Goal: Information Seeking & Learning: Stay updated

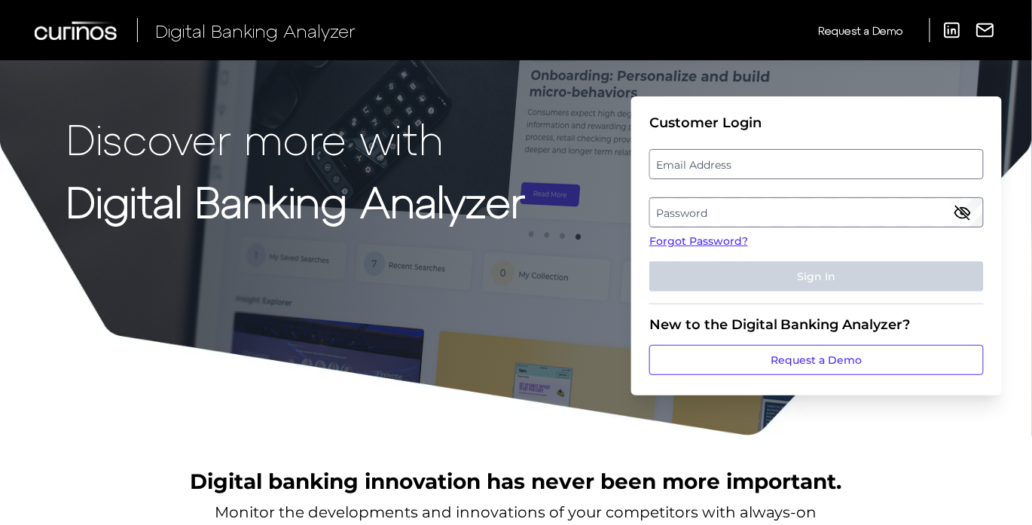
click at [720, 173] on label "Email Address" at bounding box center [816, 164] width 332 height 27
click at [720, 173] on input "email" at bounding box center [816, 164] width 334 height 30
click at [724, 167] on input "Email Address" at bounding box center [816, 164] width 334 height 30
type input "[PERSON_NAME][EMAIL_ADDRESS][PERSON_NAME][DOMAIN_NAME]"
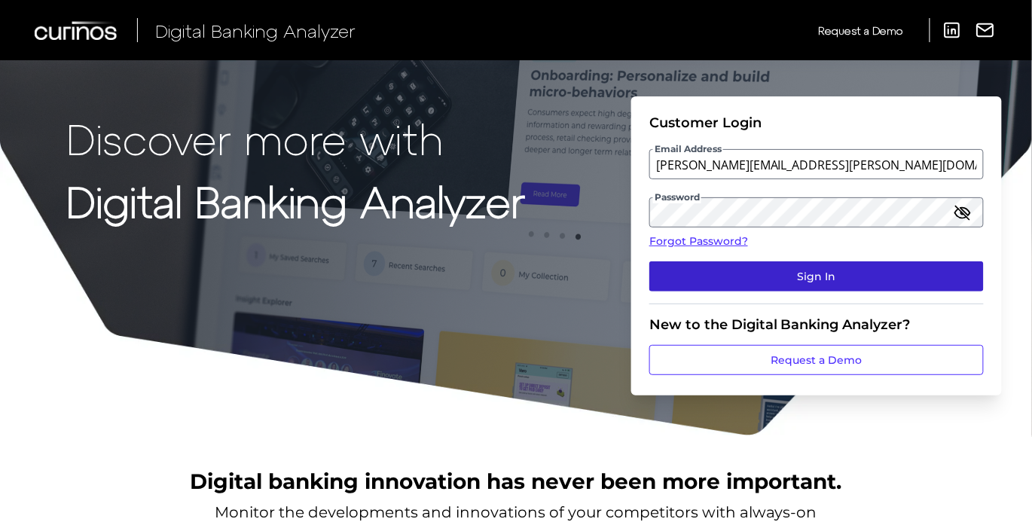
click at [822, 273] on button "Sign In" at bounding box center [816, 276] width 334 height 30
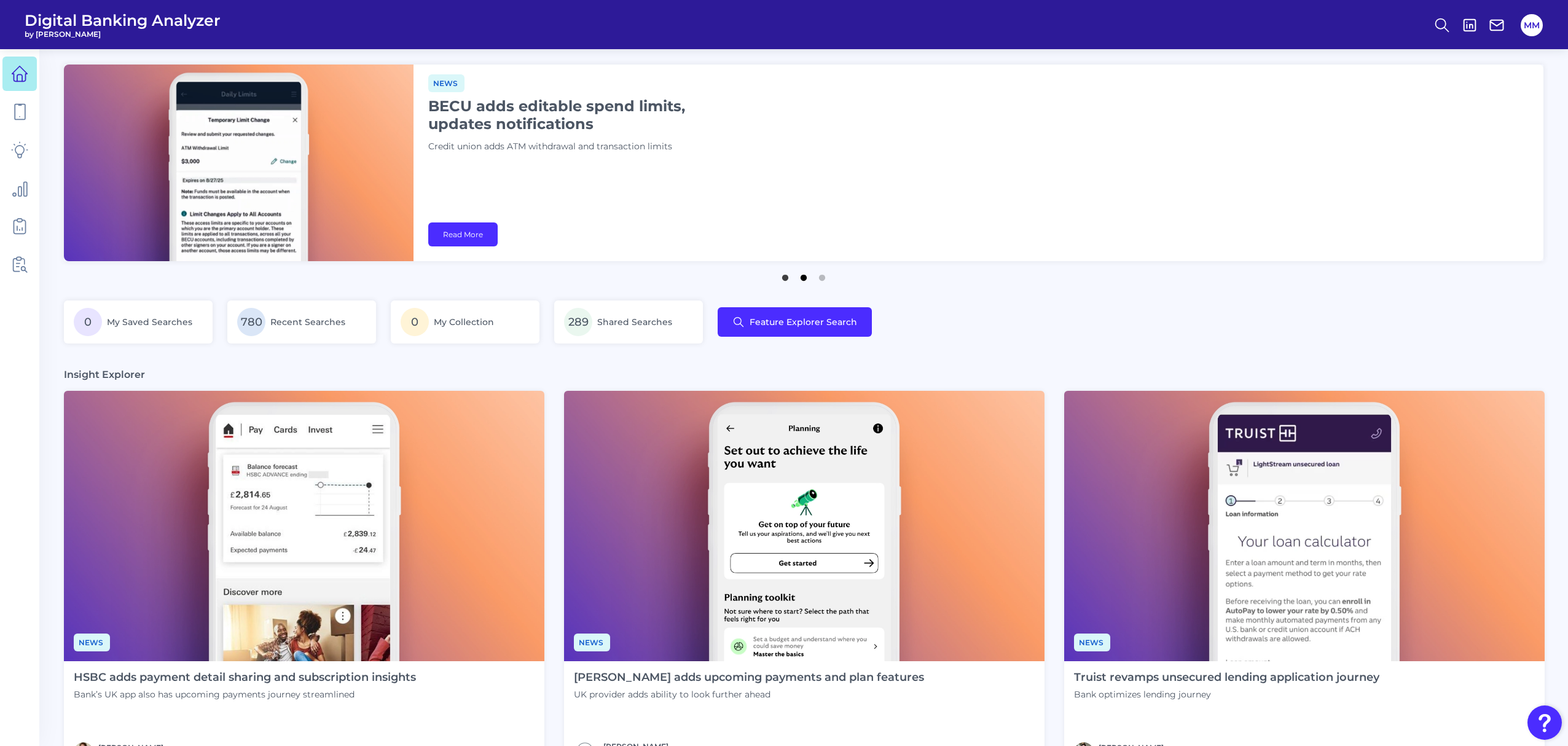
click at [801, 277] on button "2" at bounding box center [803, 274] width 12 height 12
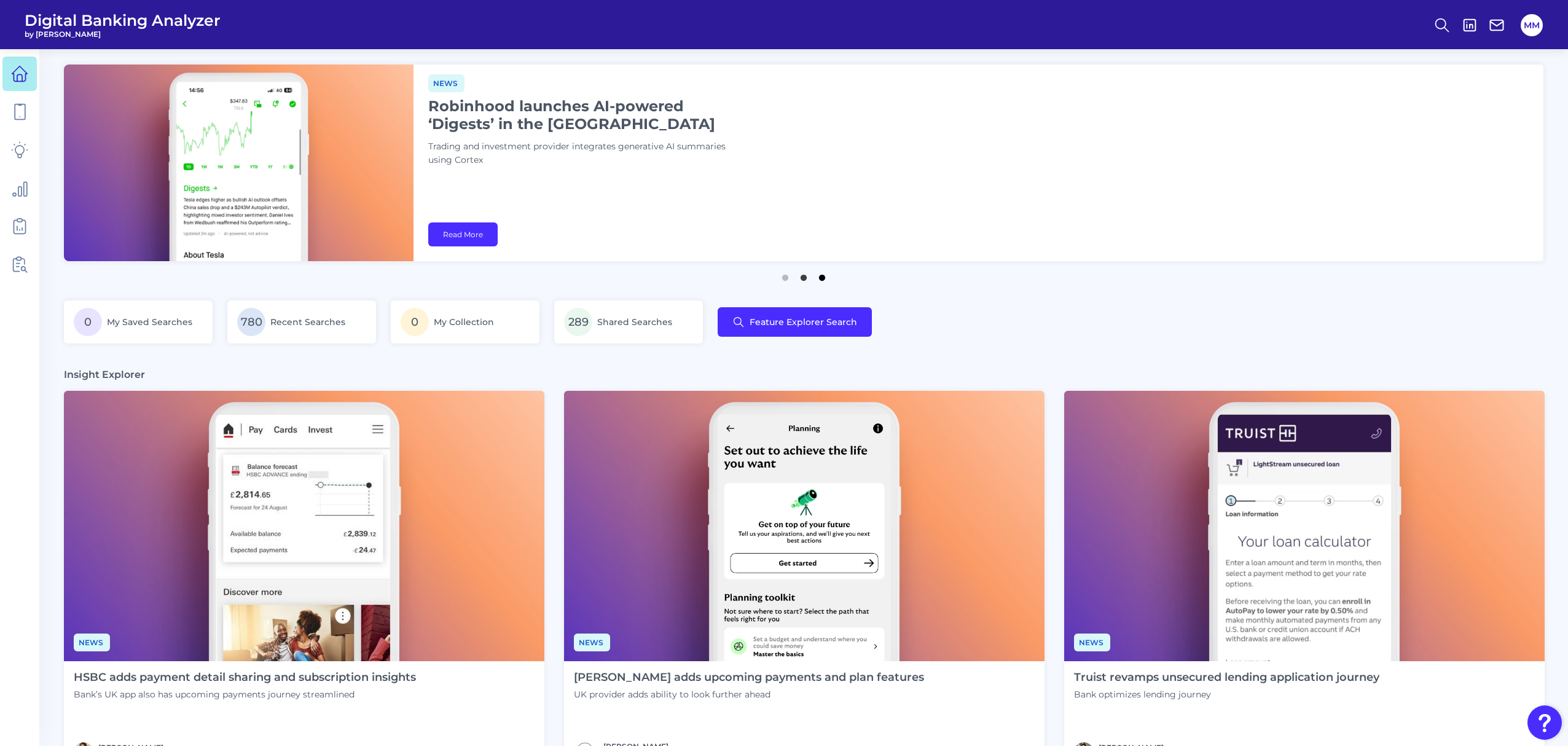
click at [818, 279] on button "3" at bounding box center [822, 274] width 12 height 12
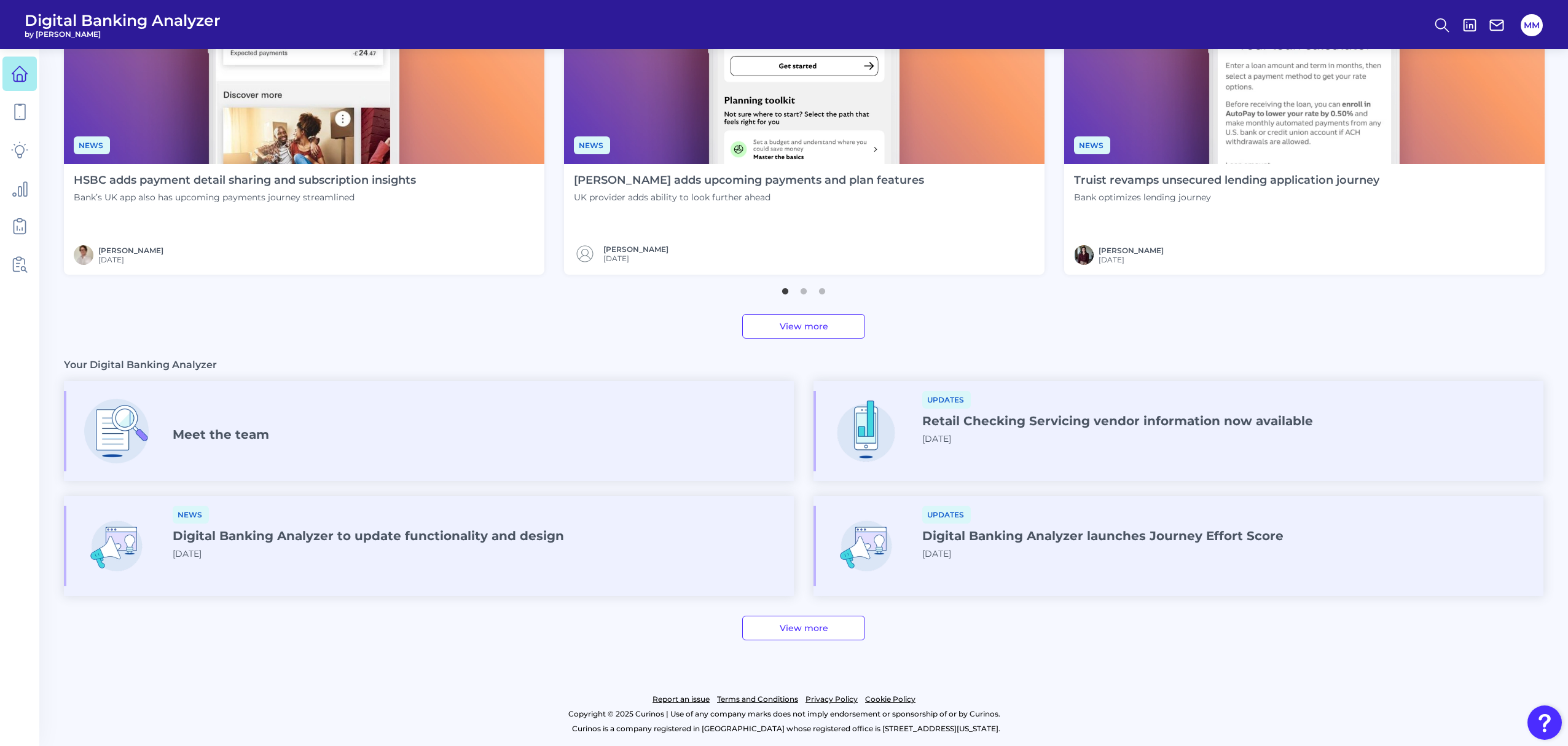
scroll to position [497, 0]
click at [23, 146] on icon at bounding box center [20, 150] width 16 height 16
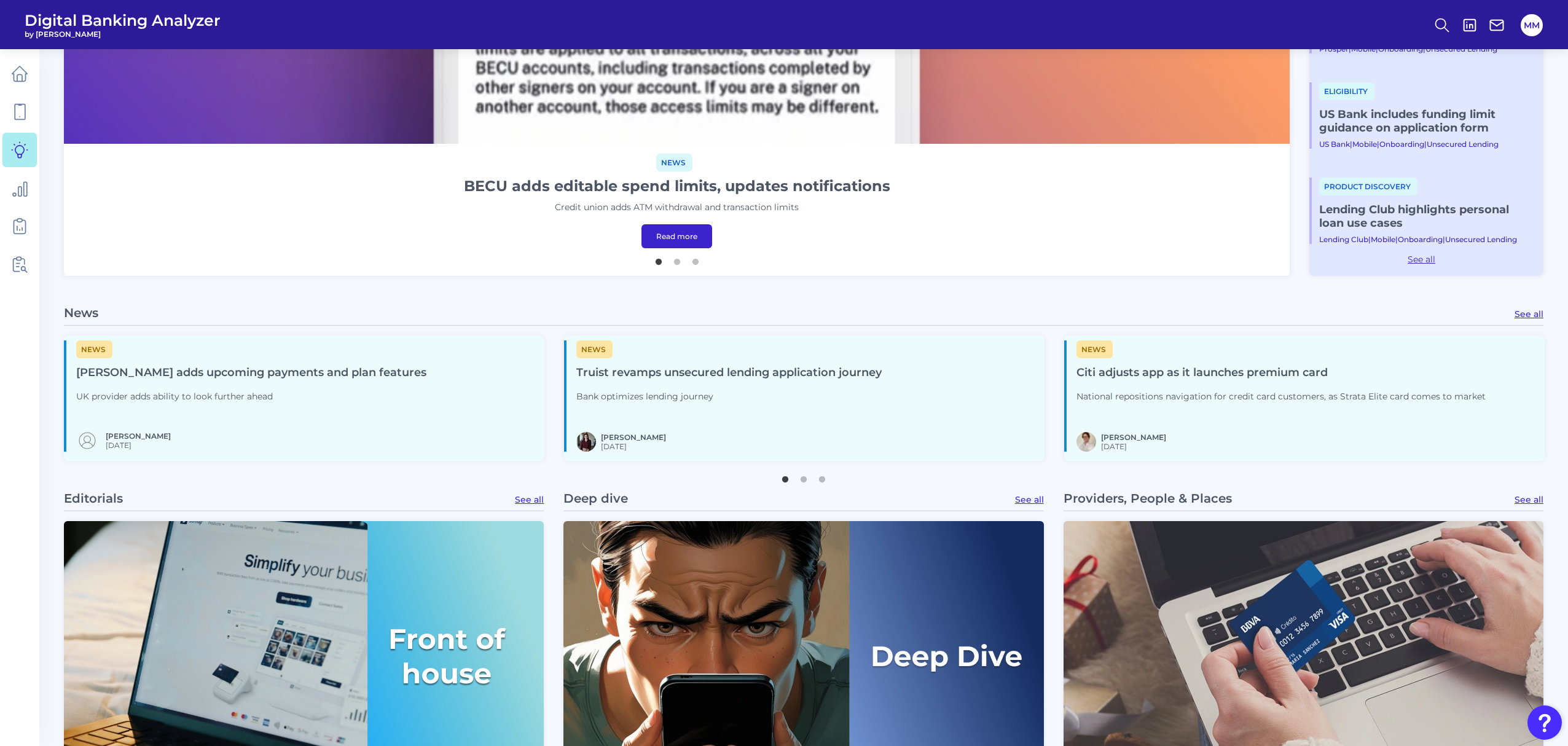
scroll to position [643, 0]
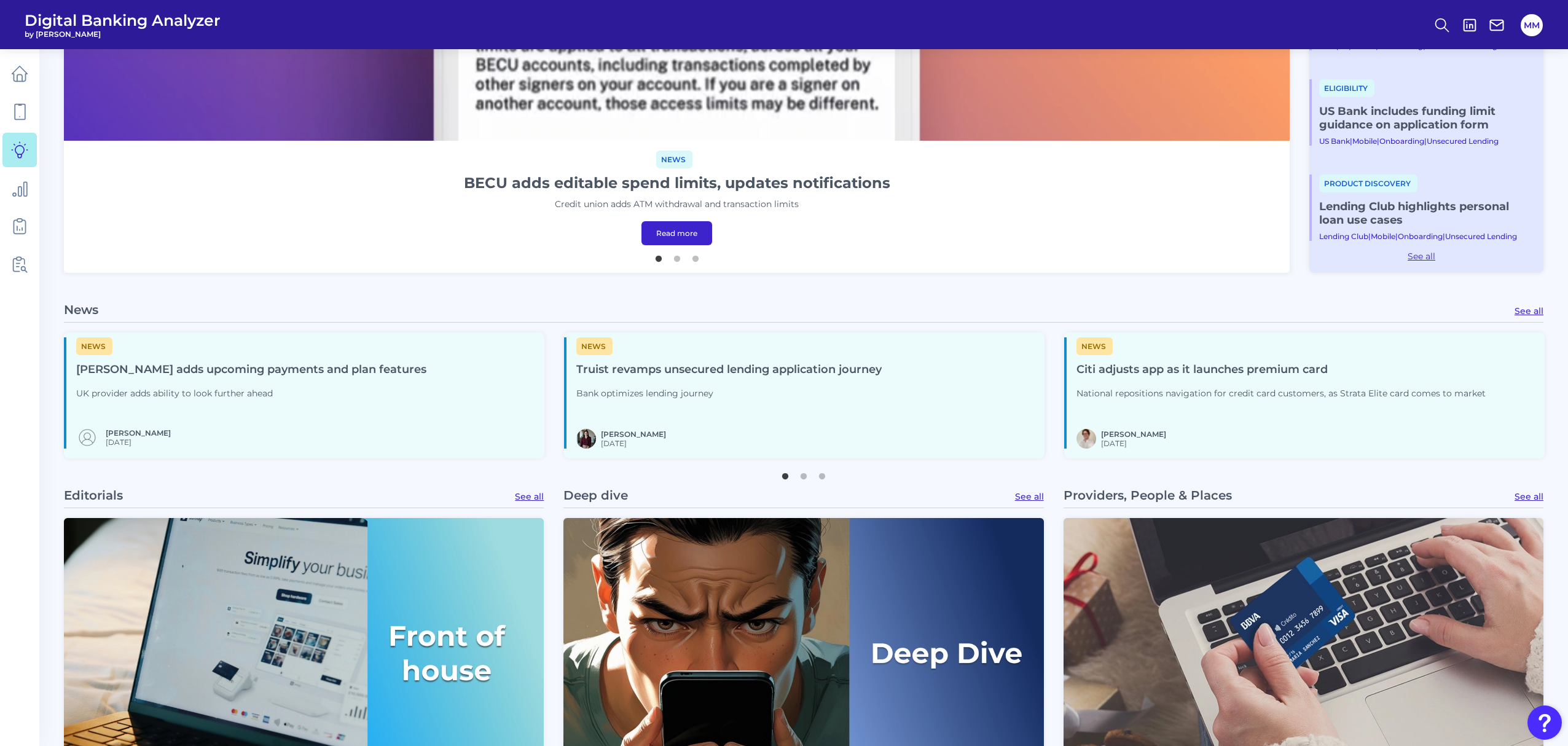
drag, startPoint x: 1252, startPoint y: 370, endPoint x: 1131, endPoint y: 374, distance: 121.1
click at [846, 374] on h4 "Citi adjusts app as it launches premium card" at bounding box center [1280, 370] width 409 height 15
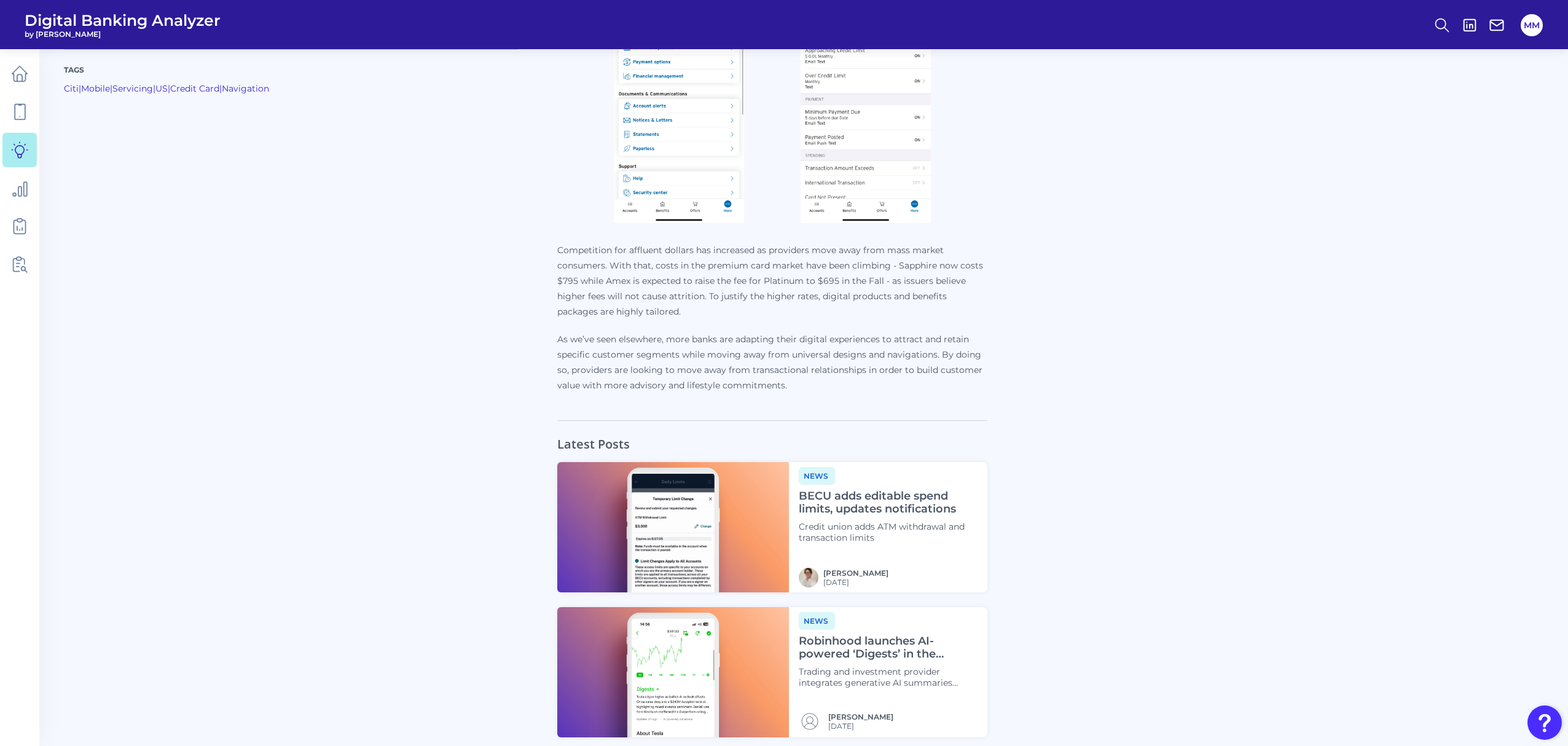
scroll to position [1212, 0]
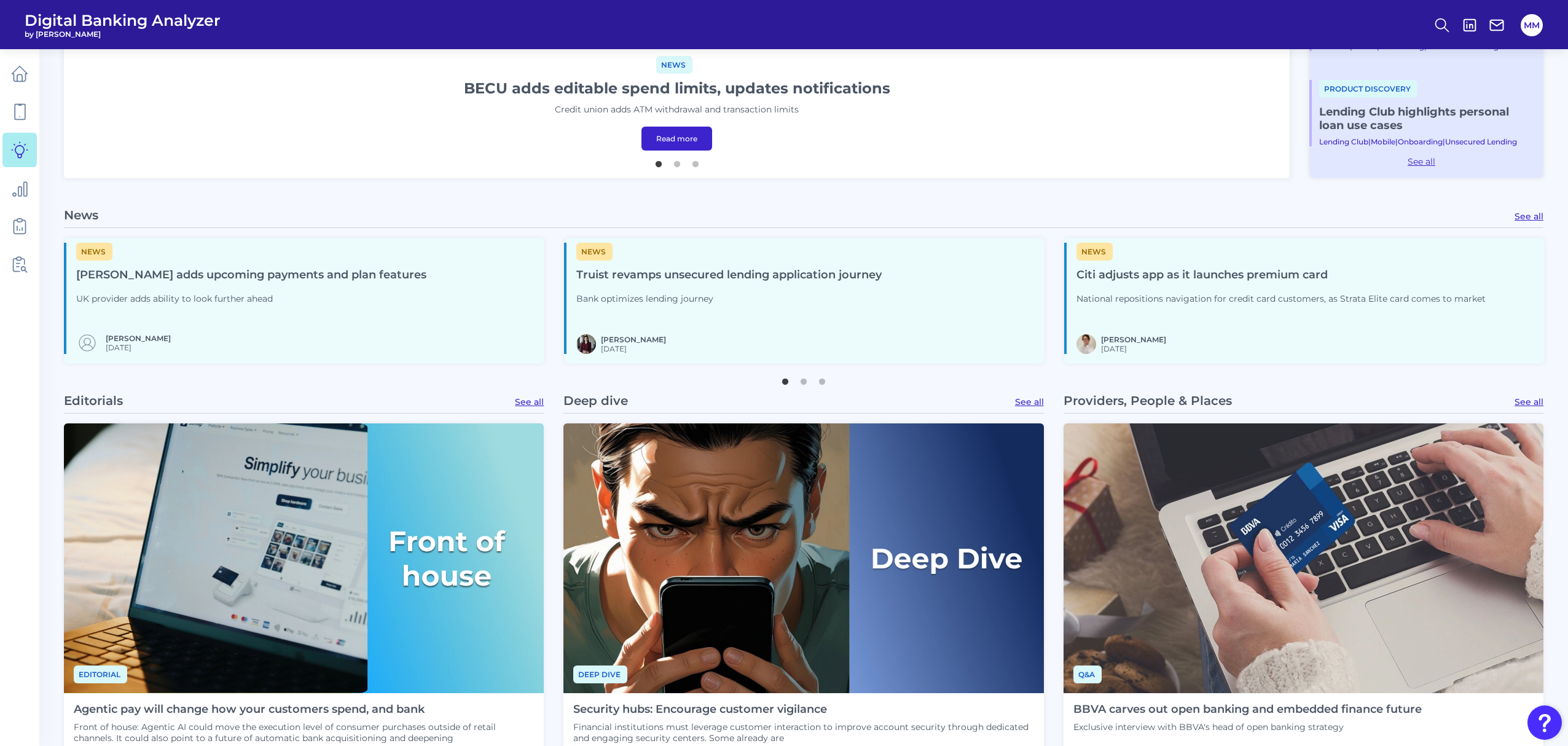
scroll to position [738, 0]
click at [846, 211] on link "See all" at bounding box center [1528, 216] width 29 height 11
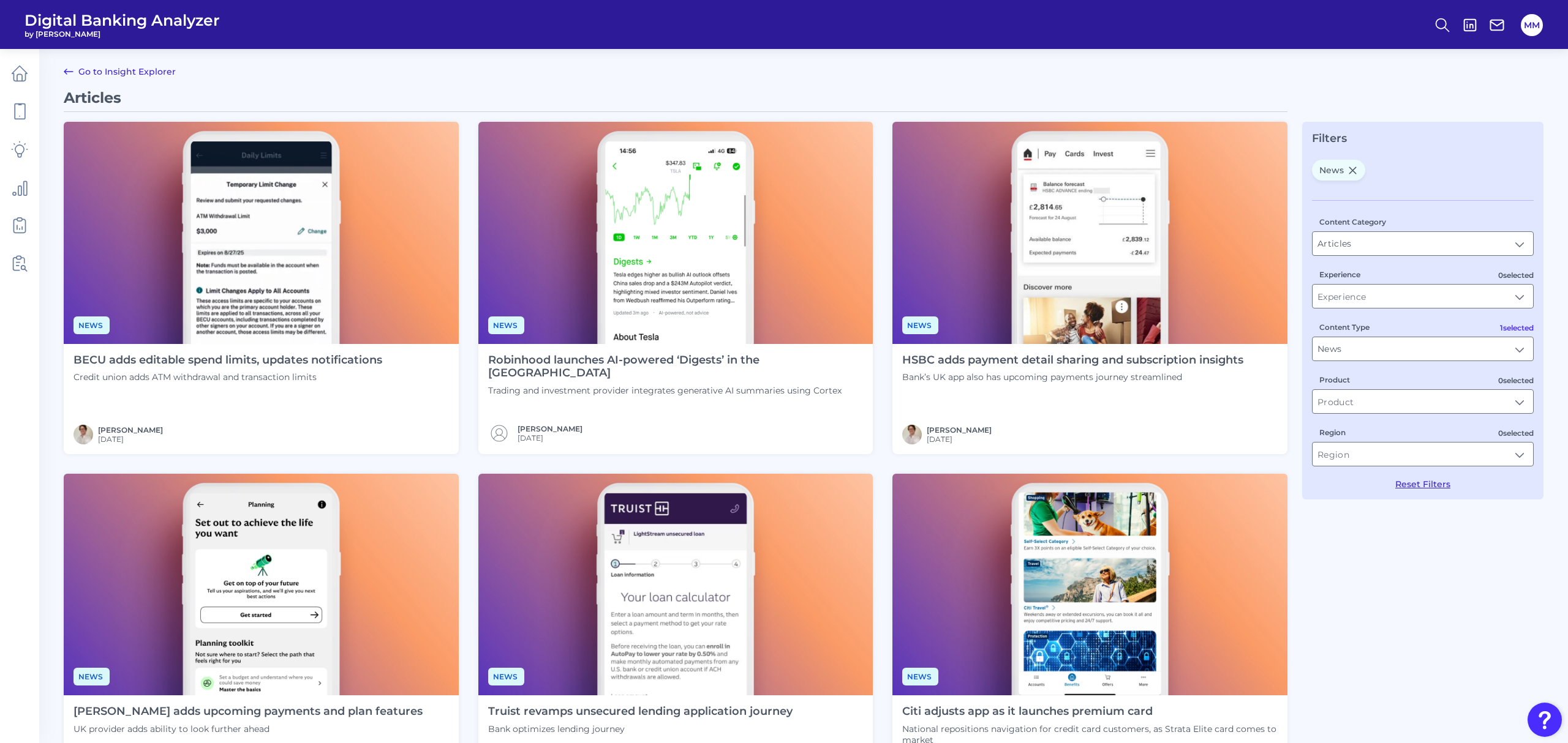
type input "News"
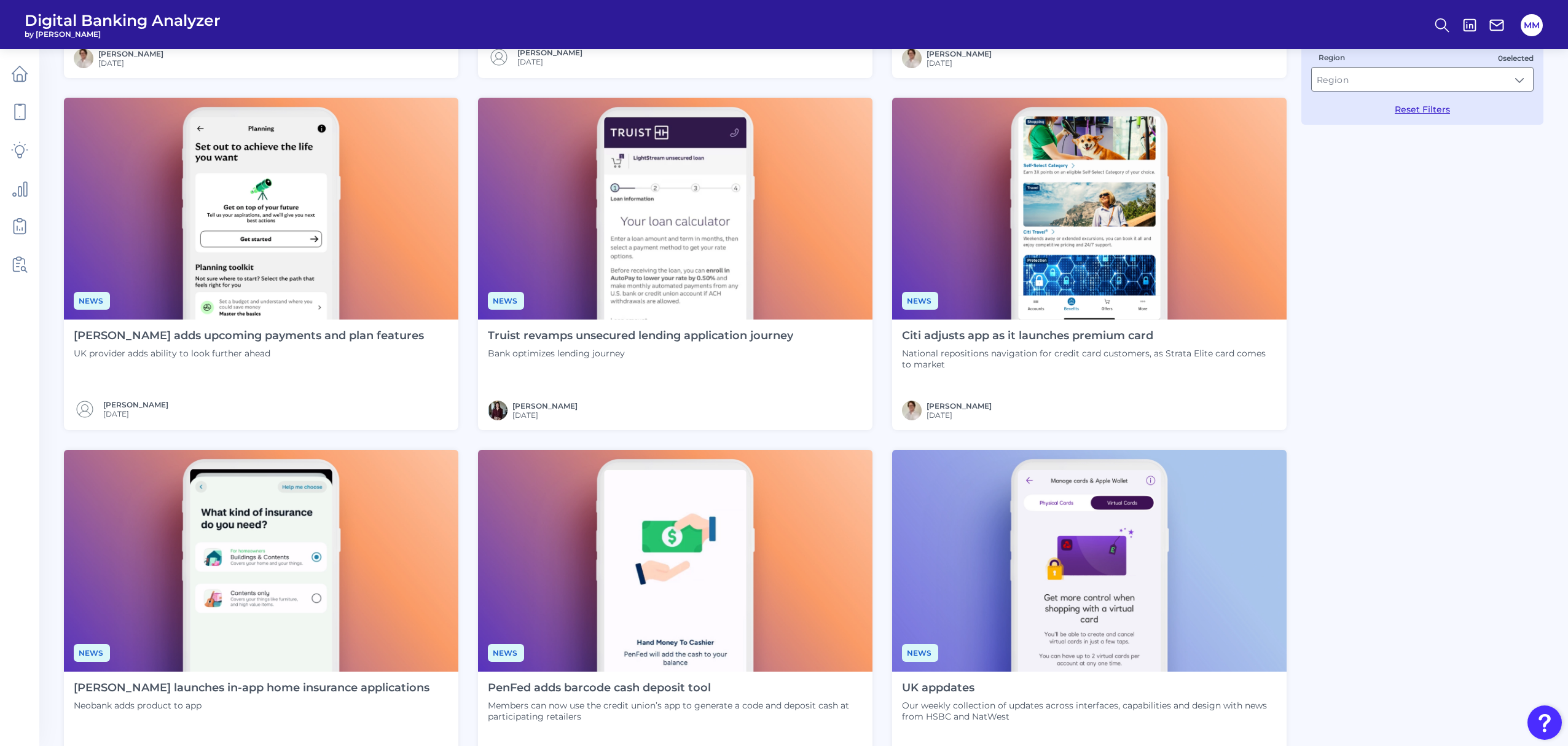
scroll to position [579, 0]
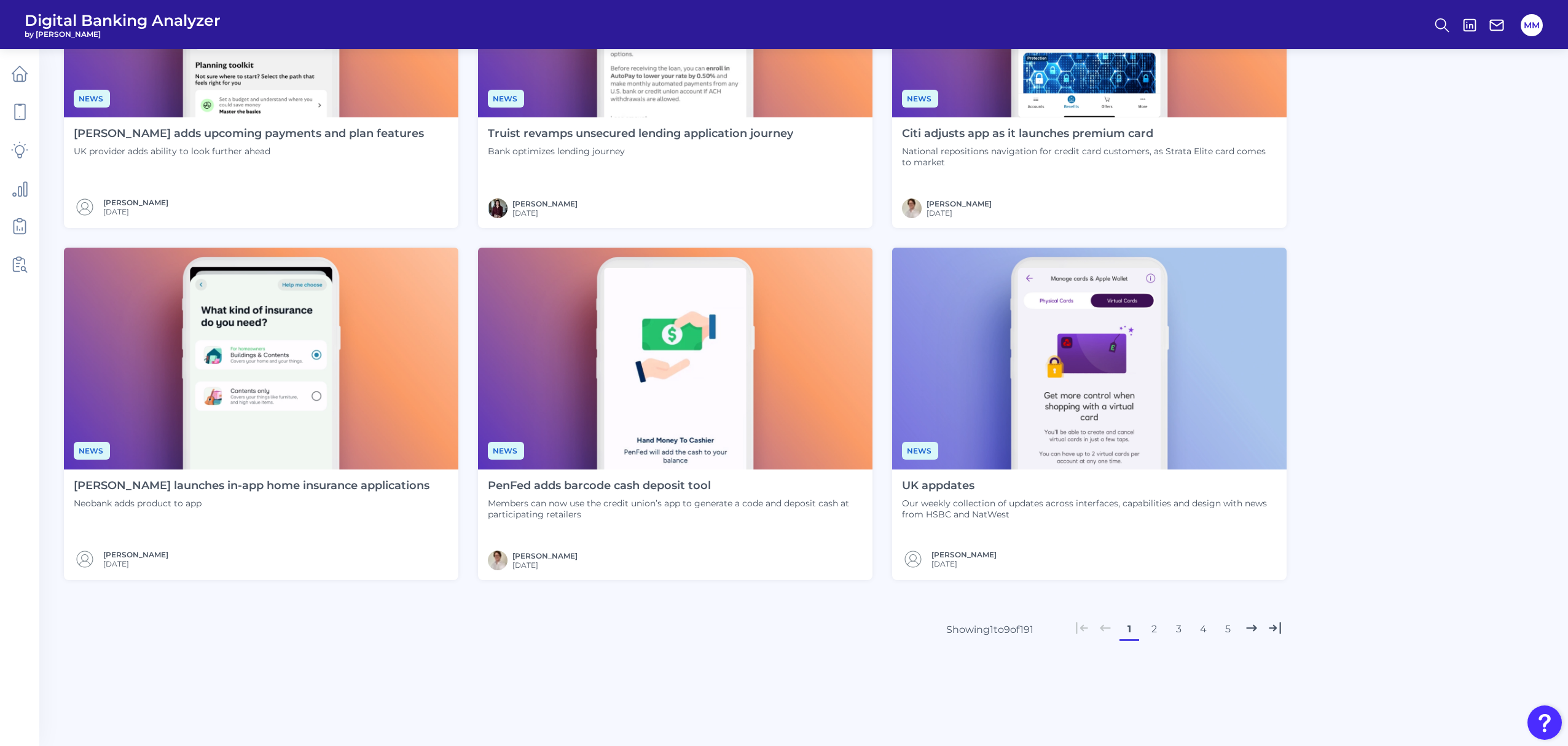
drag, startPoint x: 675, startPoint y: 485, endPoint x: 603, endPoint y: 491, distance: 72.2
click at [603, 428] on h4 "PenFed adds barcode cash deposit tool" at bounding box center [675, 486] width 374 height 14
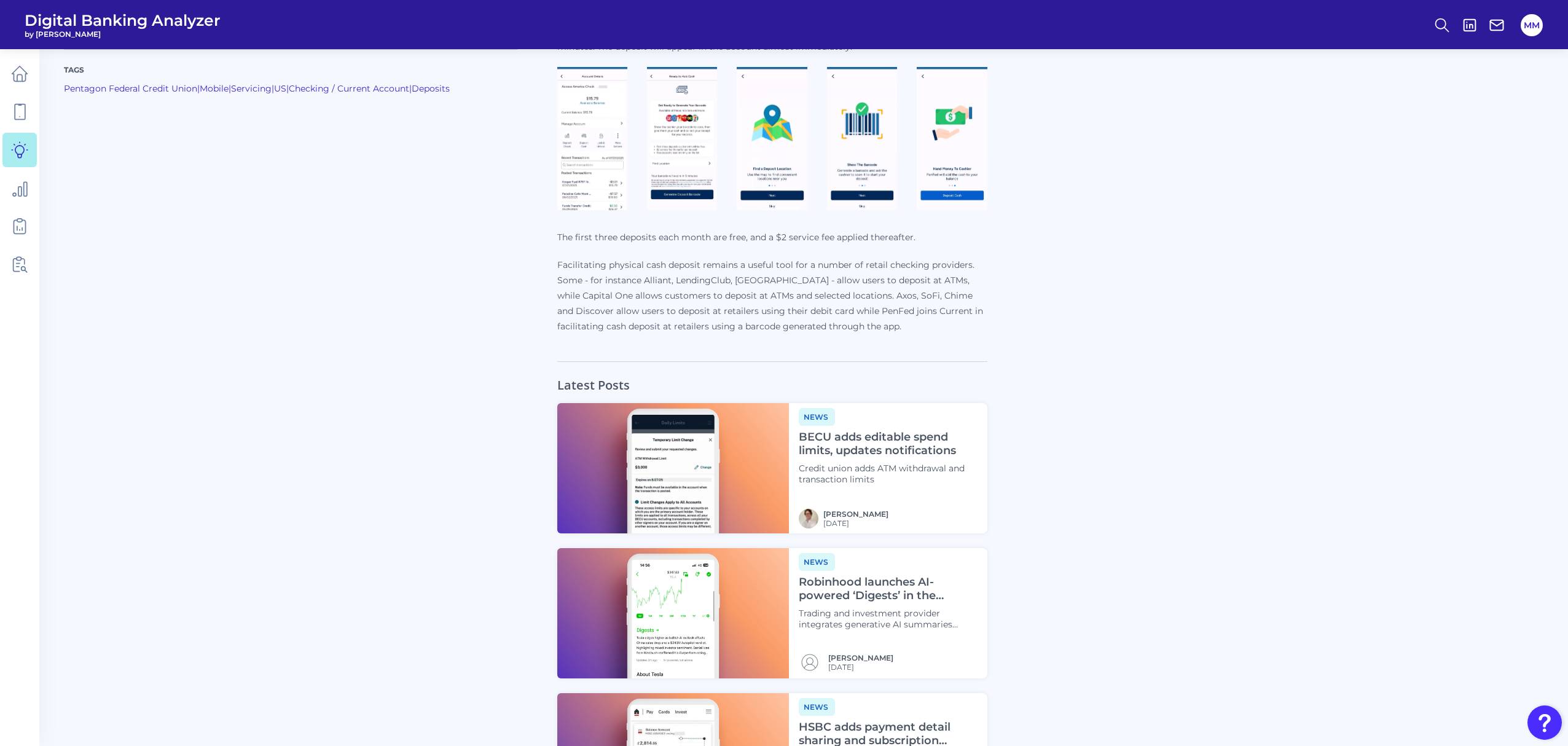
scroll to position [327, 0]
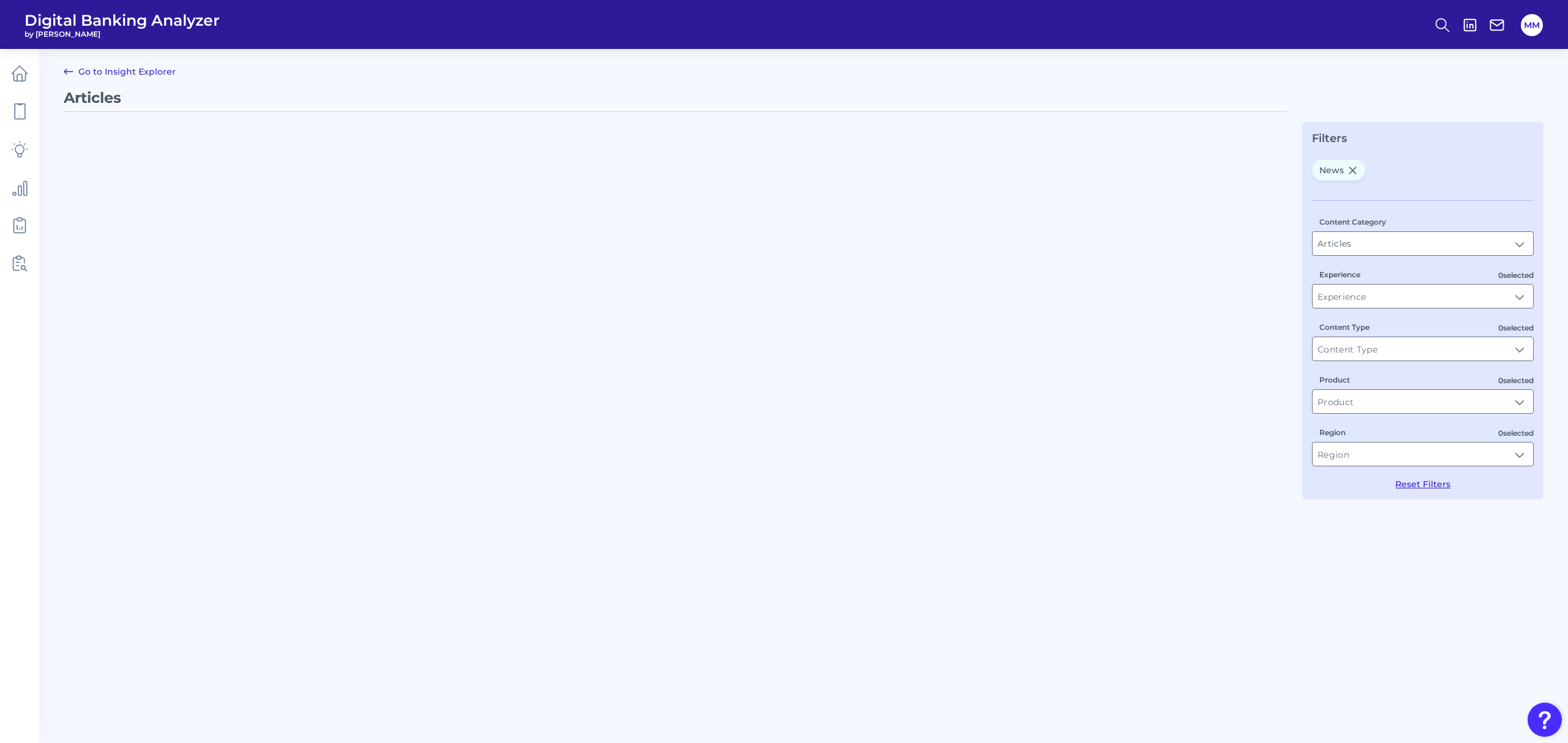
type input "News"
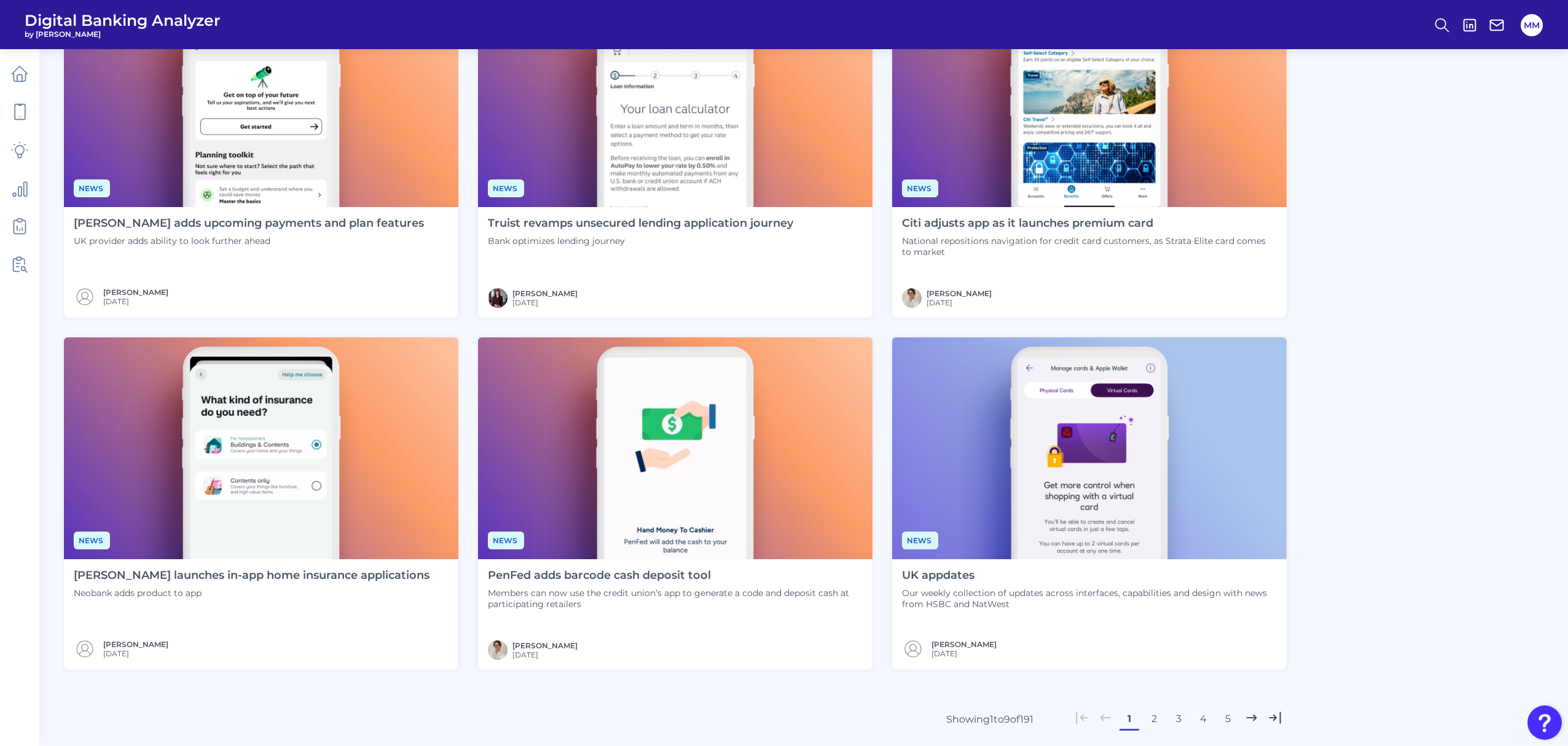
scroll to position [579, 0]
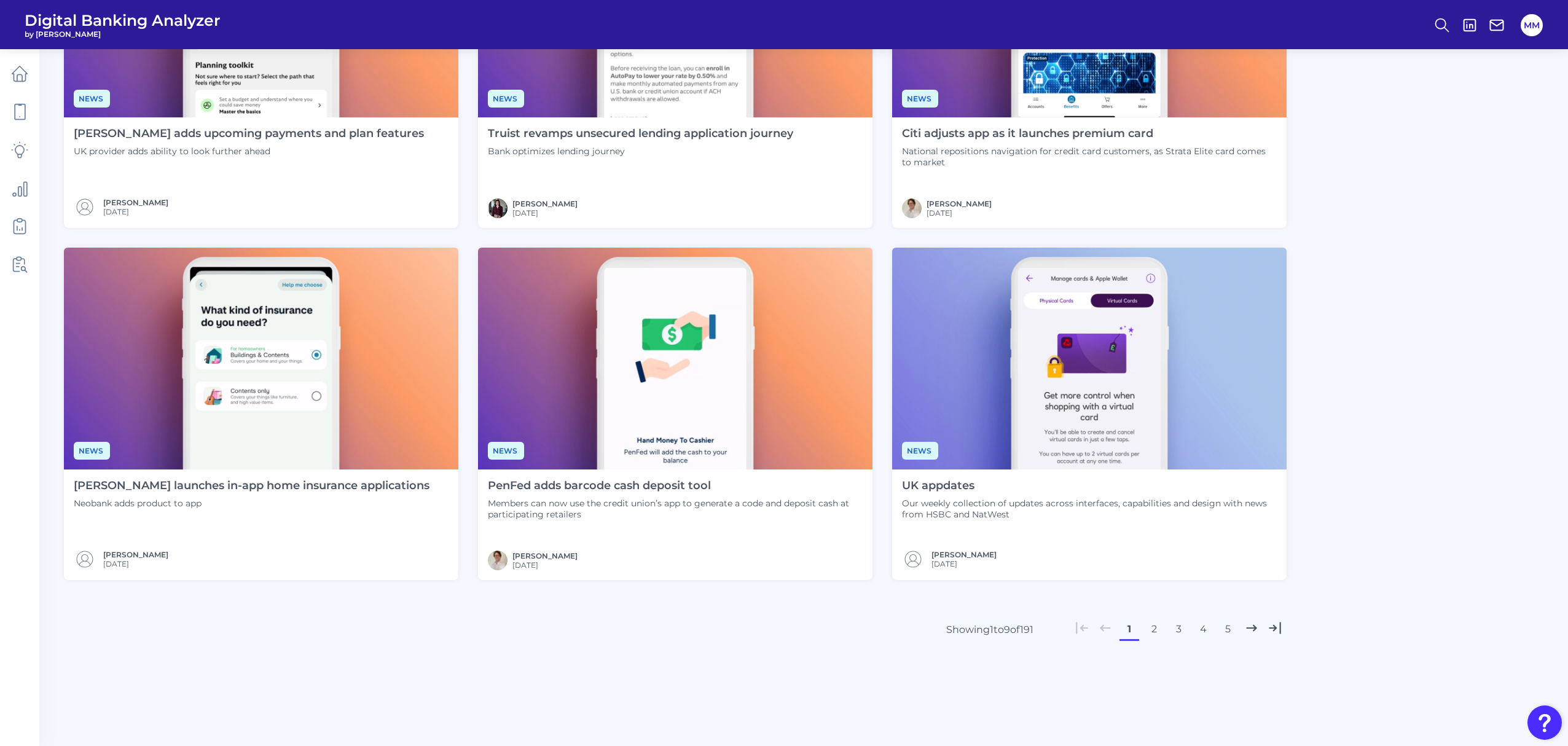
click at [846, 428] on button "2" at bounding box center [1154, 629] width 20 height 20
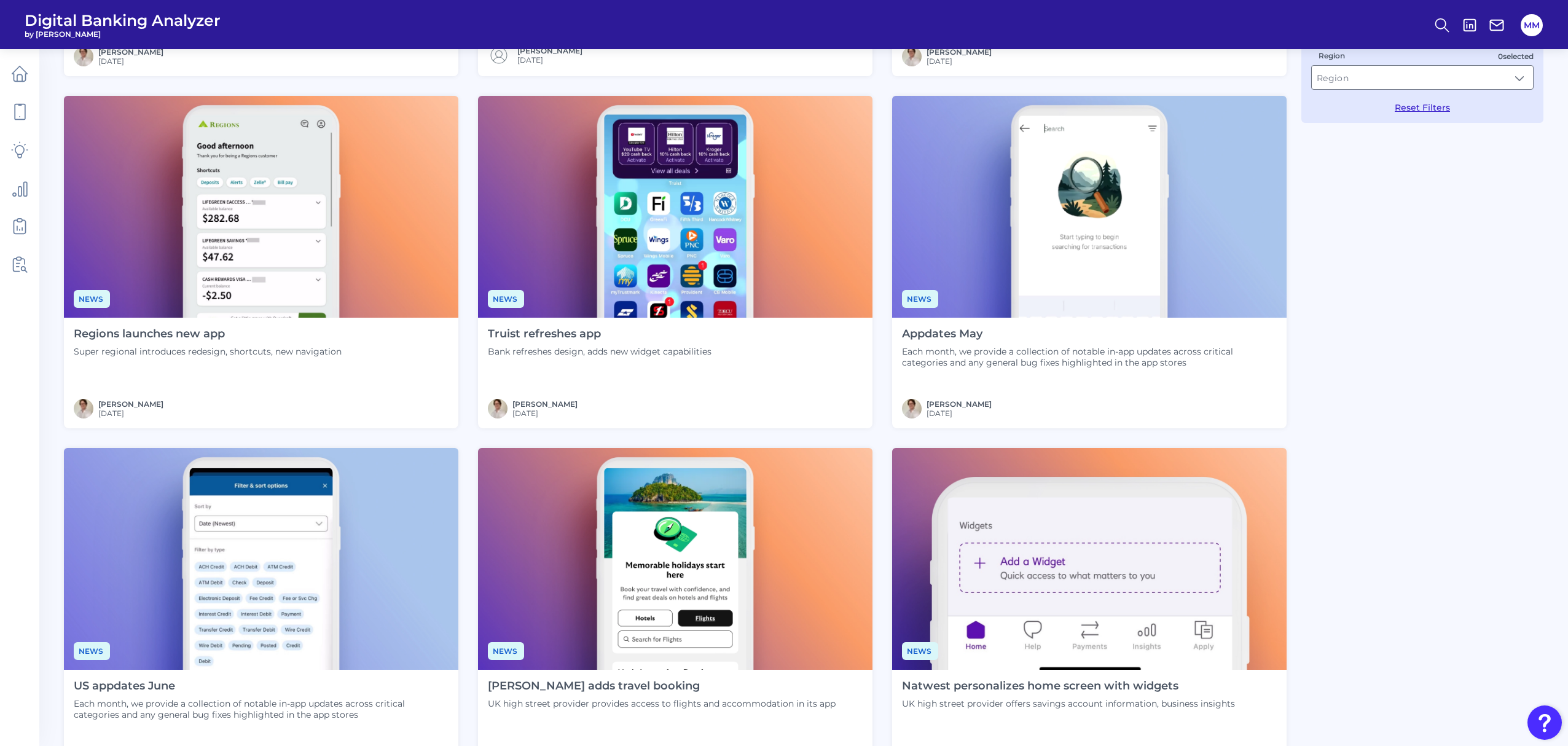
scroll to position [377, 0]
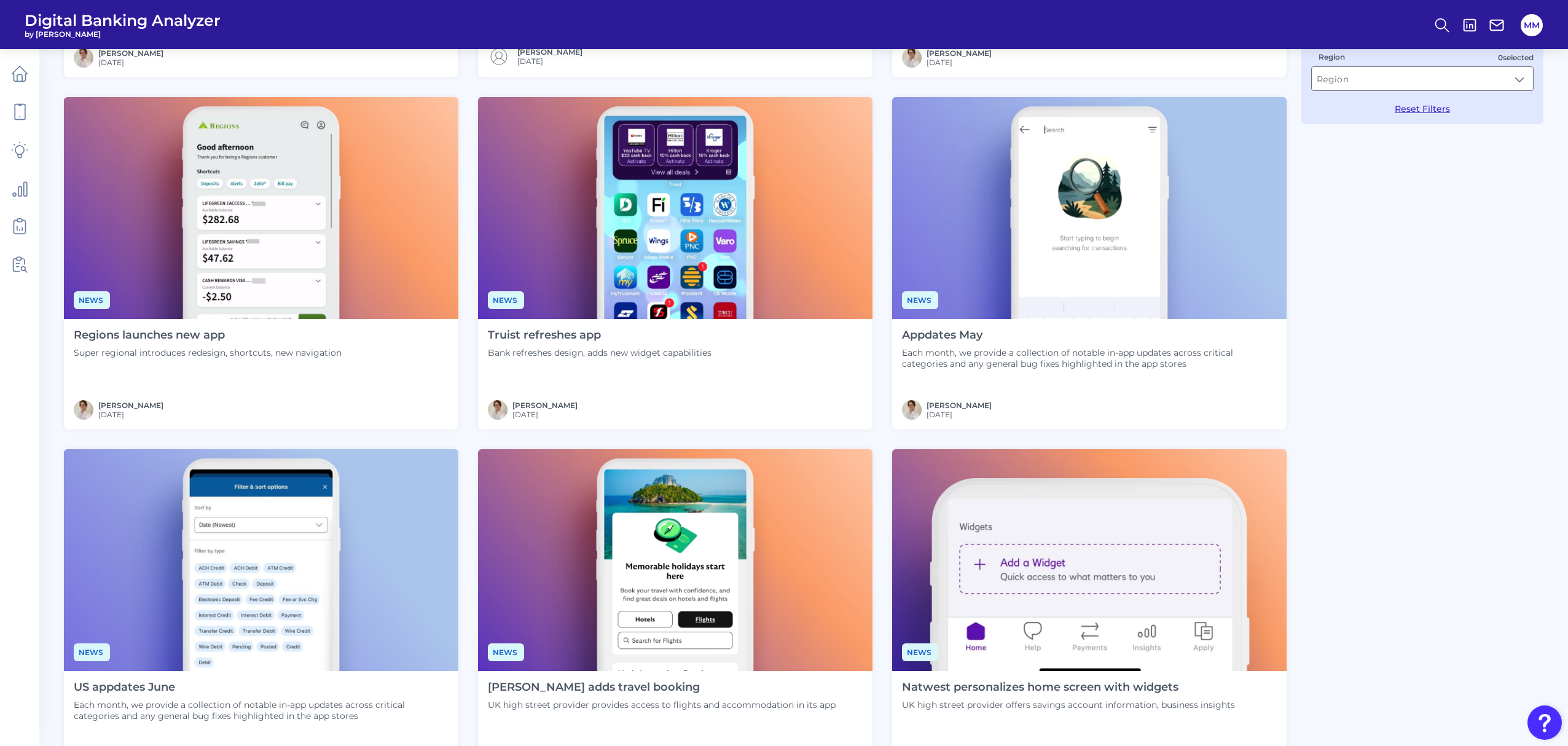
click at [190, 338] on h4 "Regions launches new app" at bounding box center [207, 335] width 268 height 14
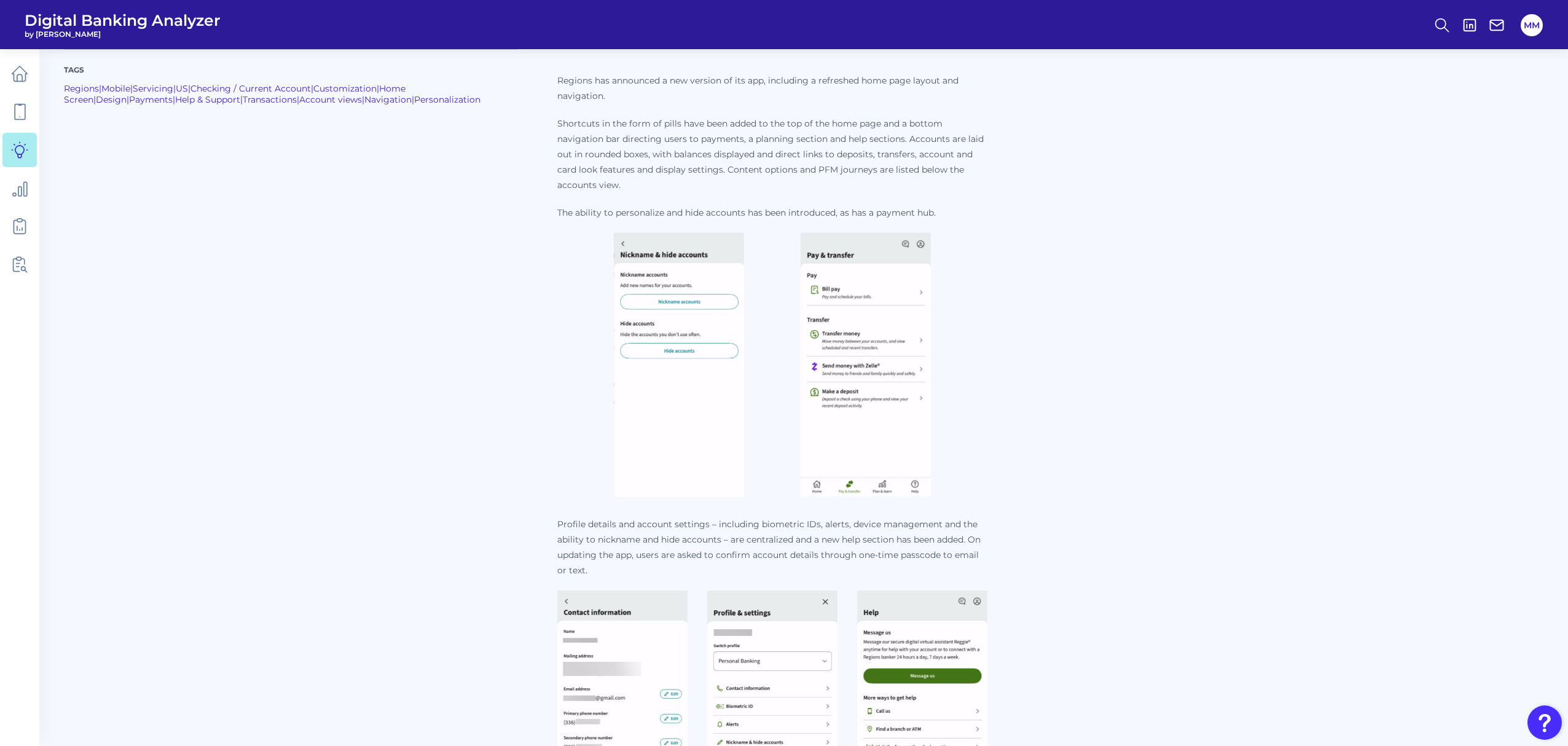
scroll to position [269, 0]
